Goal: Information Seeking & Learning: Find specific fact

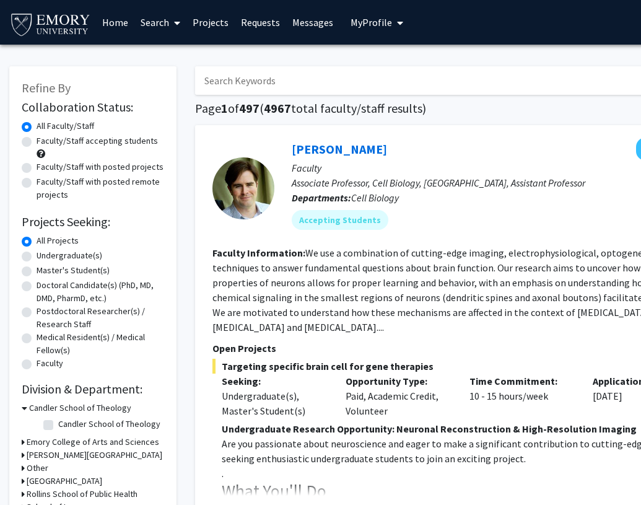
click at [269, 78] on input "Search Keywords" at bounding box center [438, 80] width 486 height 28
type input "[PERSON_NAME]"
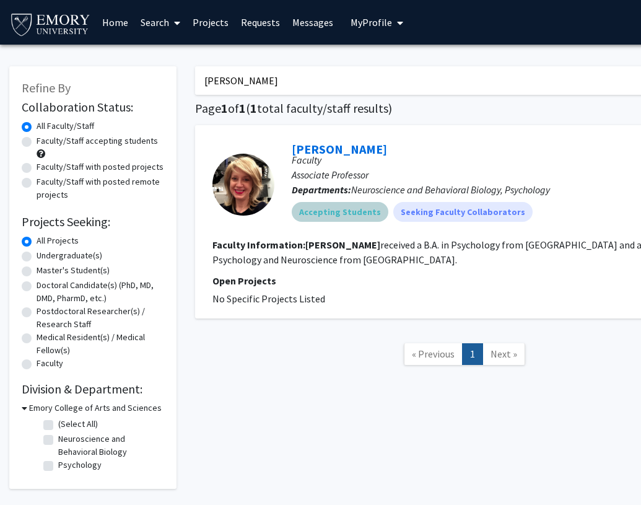
click at [332, 210] on mat-chip "Accepting Students" at bounding box center [340, 212] width 97 height 20
click at [388, 298] on fg-project-list "No Specific Projects Listed" at bounding box center [464, 298] width 504 height 15
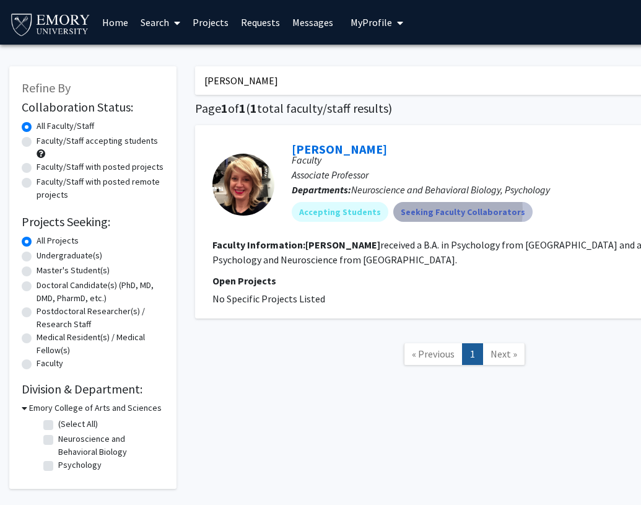
click at [428, 210] on mat-chip "Seeking Faculty Collaborators" at bounding box center [462, 212] width 139 height 20
click at [447, 284] on p "Open Projects" at bounding box center [464, 280] width 504 height 15
